Goal: Task Accomplishment & Management: Manage account settings

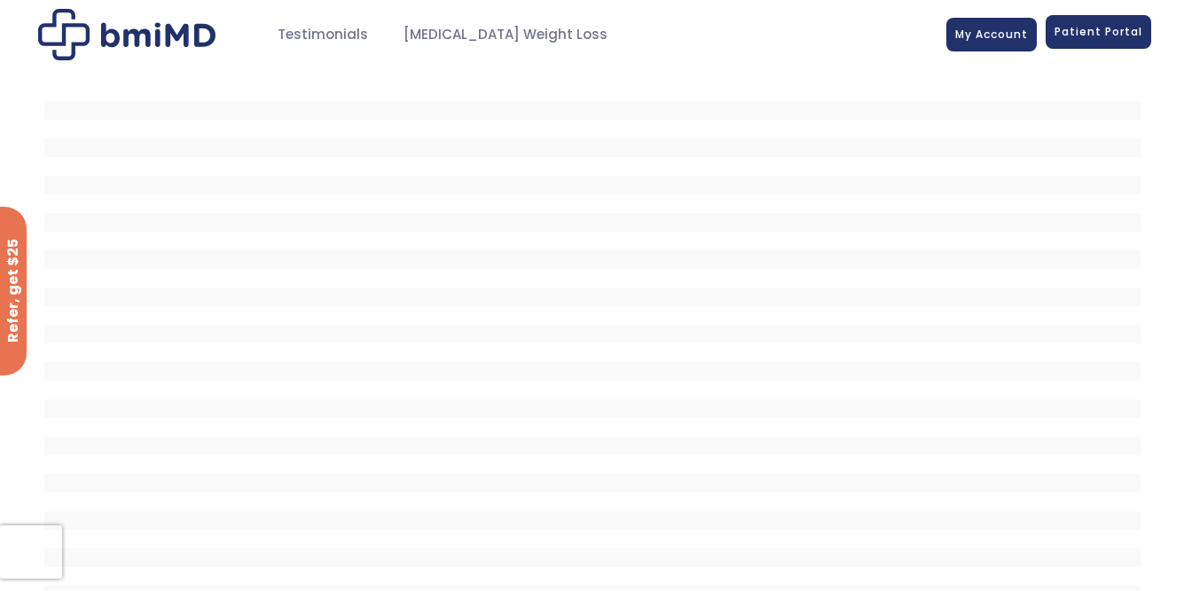
click at [1122, 38] on span "Patient Portal" at bounding box center [1099, 31] width 88 height 15
click at [1078, 36] on span "Patient Portal" at bounding box center [1099, 31] width 88 height 15
click at [1020, 39] on link "My Account" at bounding box center [992, 32] width 90 height 34
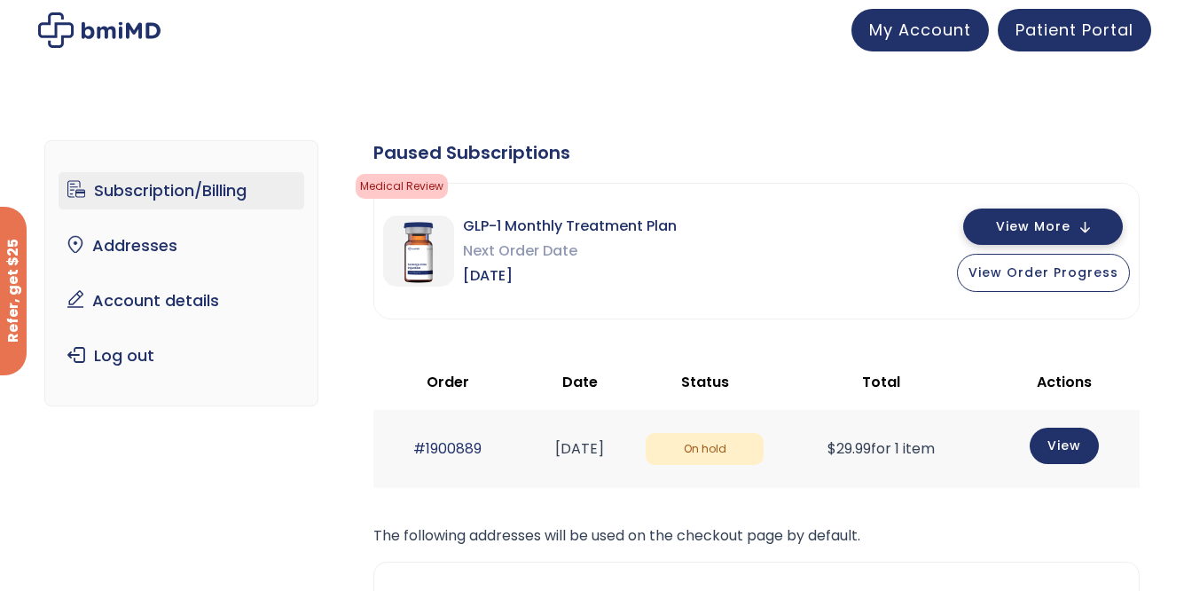
click at [1021, 244] on div "View More View Order Progress" at bounding box center [1043, 251] width 173 height 82
click at [1003, 228] on span "View More" at bounding box center [1033, 227] width 75 height 12
